Goal: Find specific page/section: Find specific page/section

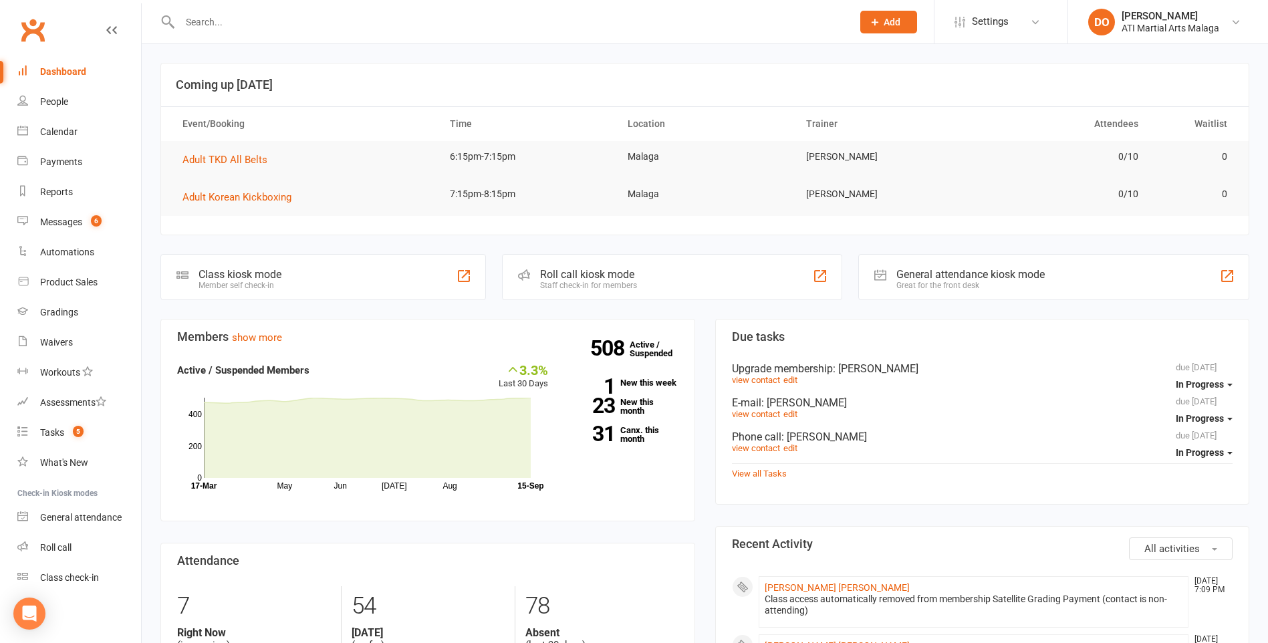
click at [225, 23] on input "text" at bounding box center [509, 22] width 667 height 19
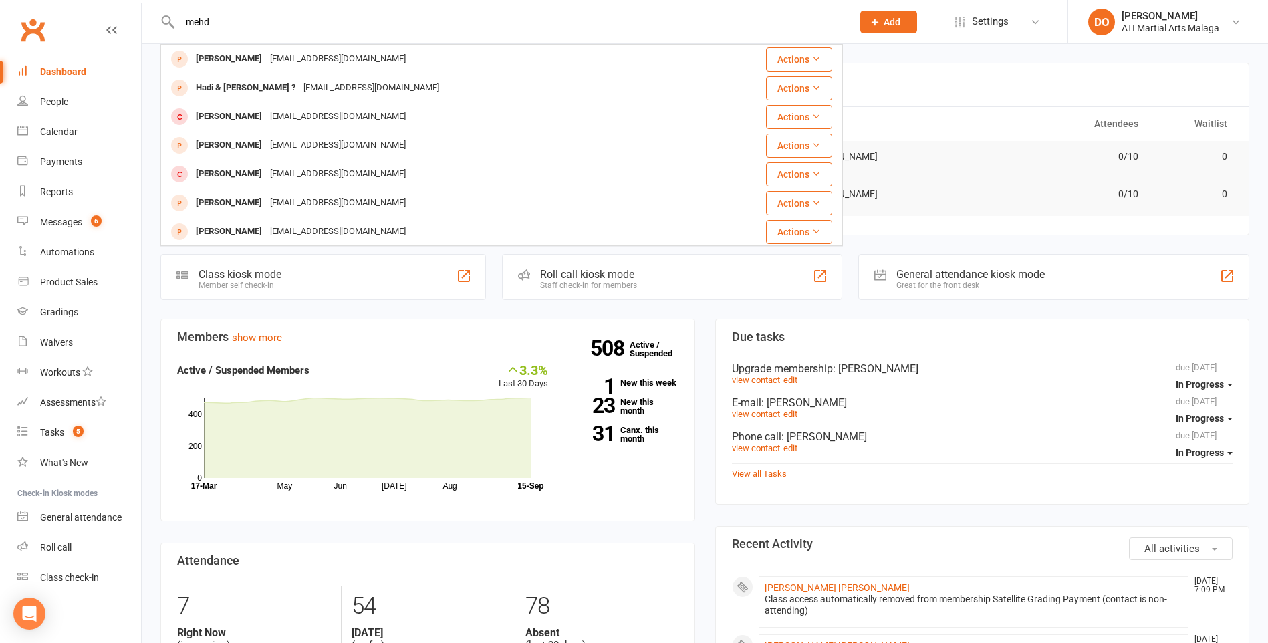
drag, startPoint x: 215, startPoint y: 23, endPoint x: 201, endPoint y: 28, distance: 15.0
click at [201, 28] on input "mehd" at bounding box center [509, 22] width 667 height 19
type input "mahdy"
click at [249, 57] on div "[PERSON_NAME]" at bounding box center [229, 58] width 74 height 19
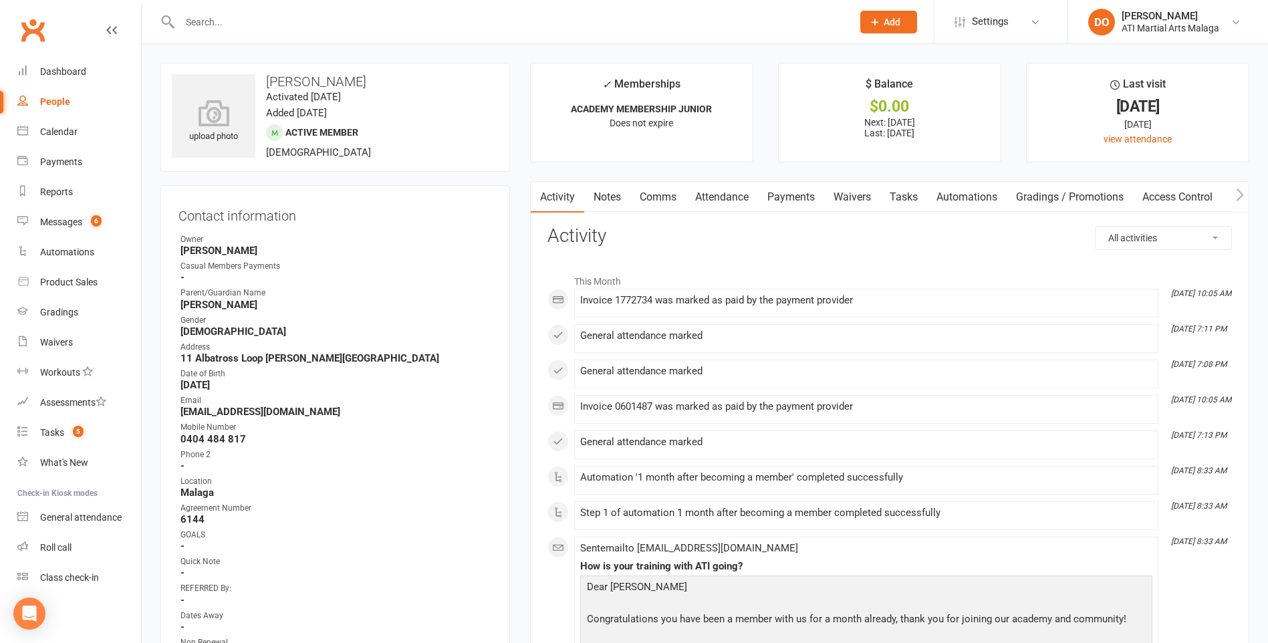
click at [317, 25] on input "text" at bounding box center [509, 22] width 667 height 19
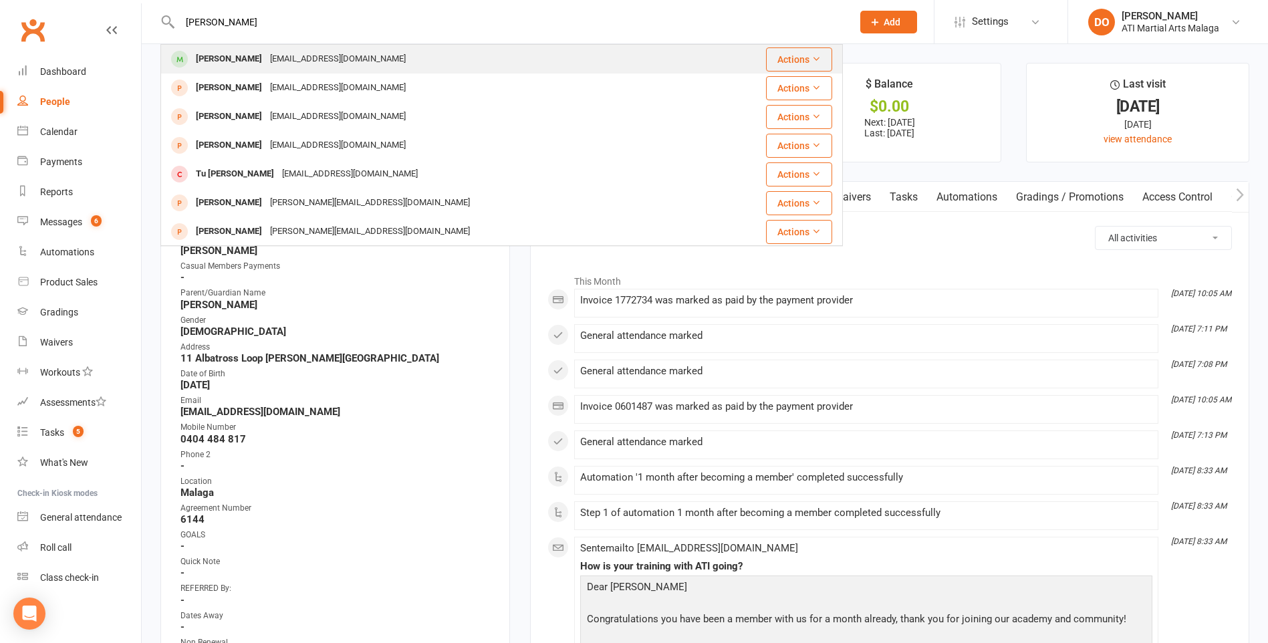
type input "[PERSON_NAME]"
click at [240, 60] on div "[PERSON_NAME]" at bounding box center [229, 58] width 74 height 19
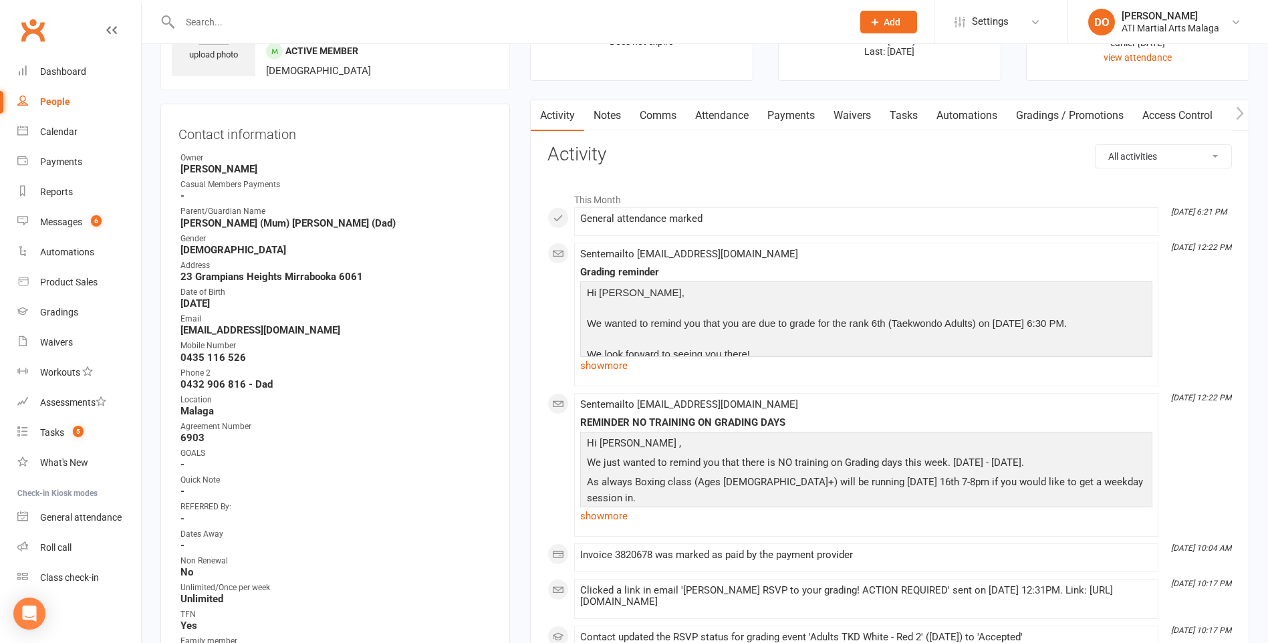
scroll to position [67, 0]
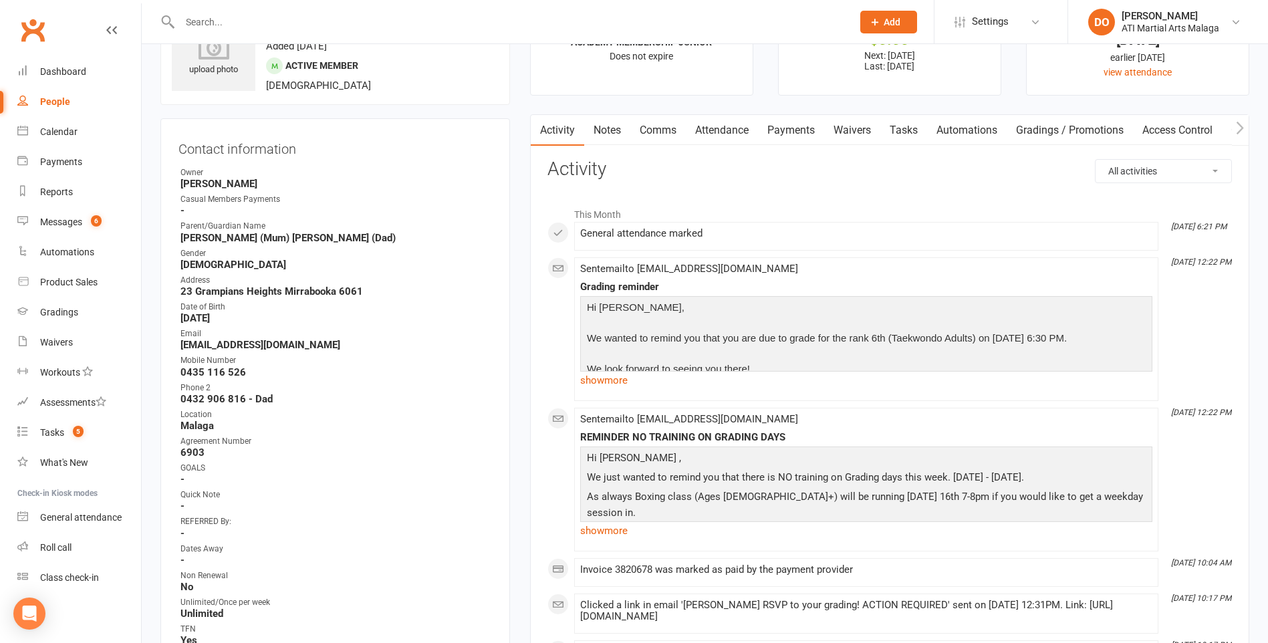
click at [797, 118] on link "Payments" at bounding box center [791, 130] width 66 height 31
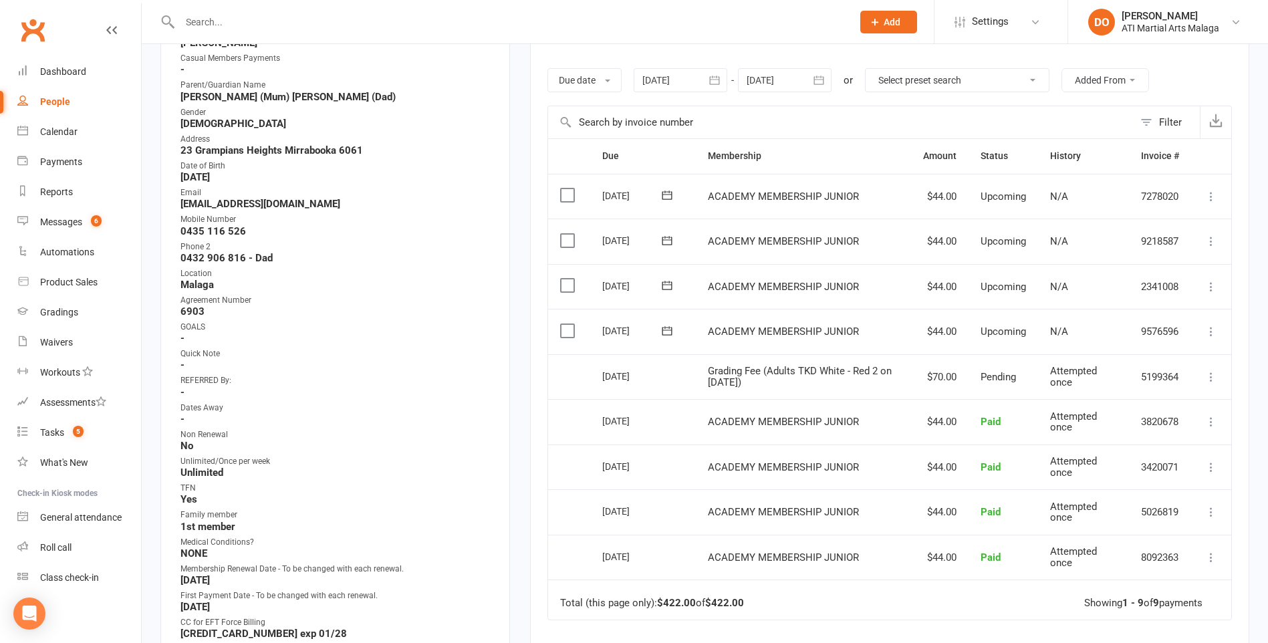
scroll to position [67, 0]
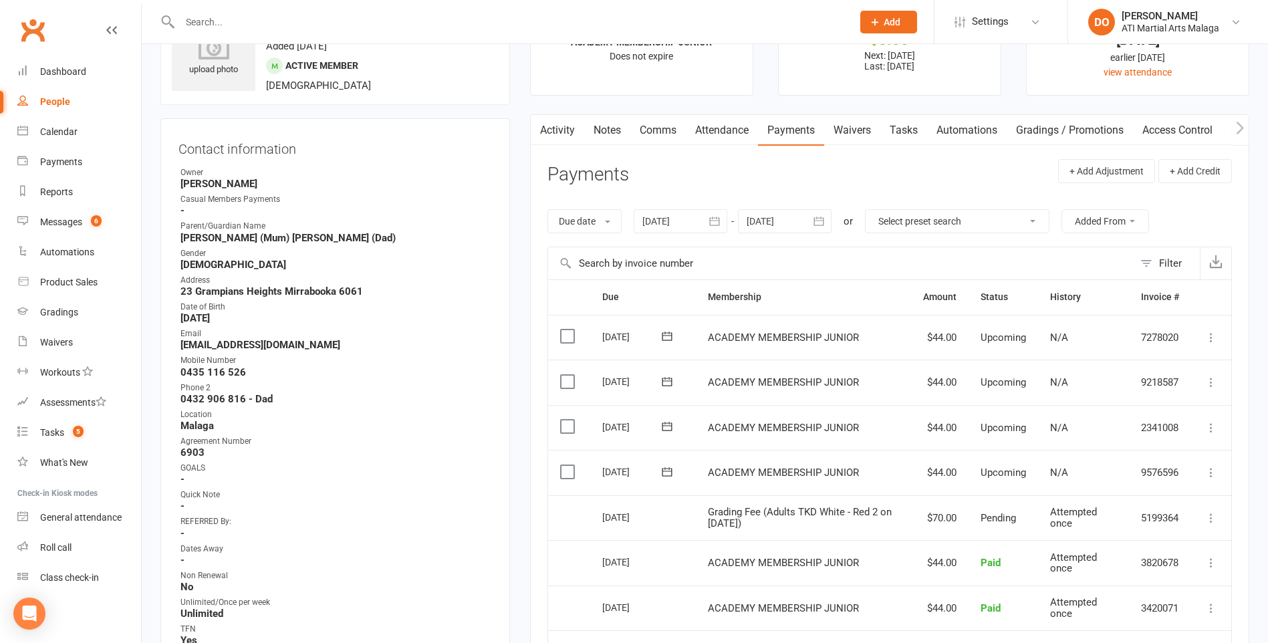
drag, startPoint x: 806, startPoint y: 224, endPoint x: 815, endPoint y: 300, distance: 76.8
click at [806, 223] on div at bounding box center [785, 221] width 94 height 24
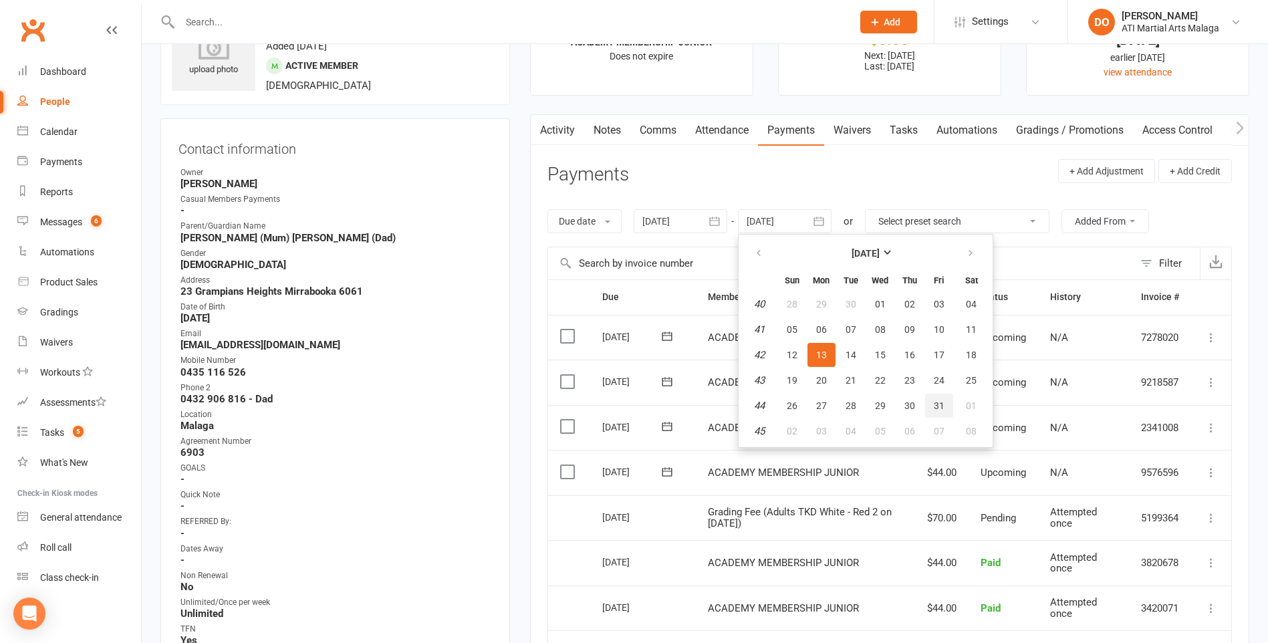
click at [938, 394] on button "31" at bounding box center [939, 406] width 28 height 24
type input "[DATE]"
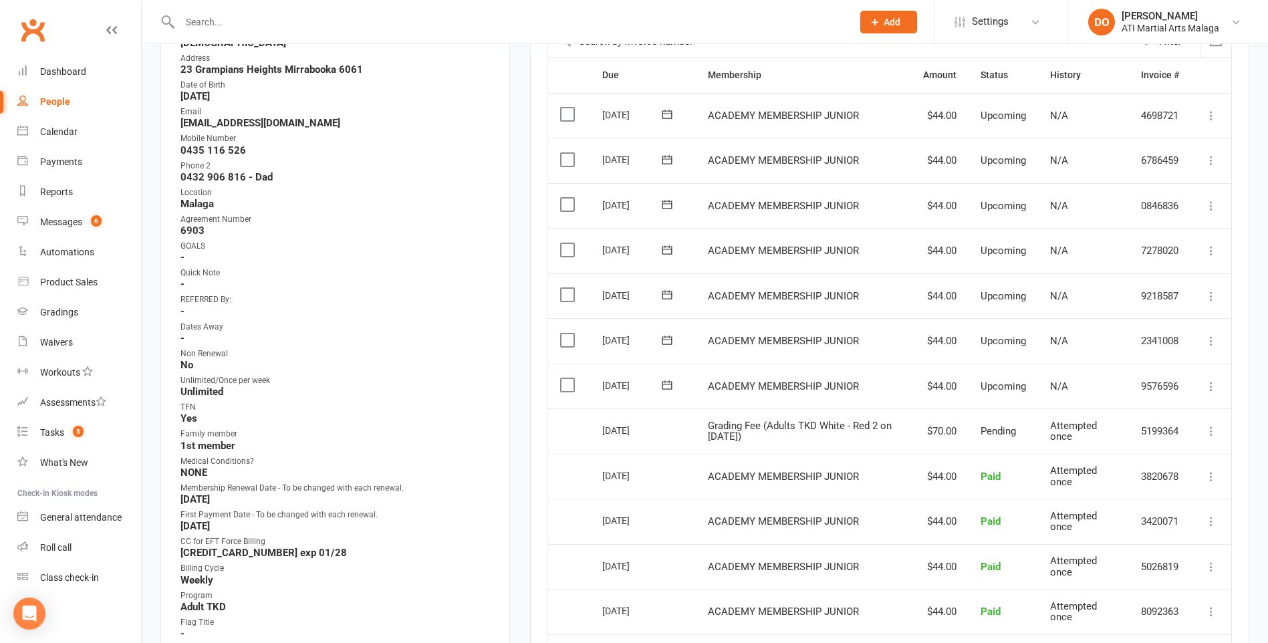
scroll to position [200, 0]
